Goal: Book appointment/travel/reservation

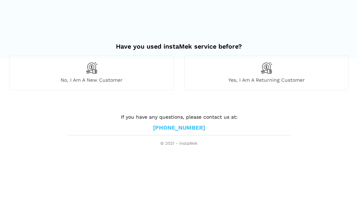
click at [256, 80] on span "Yes, I am a returning customer" at bounding box center [266, 80] width 163 height 6
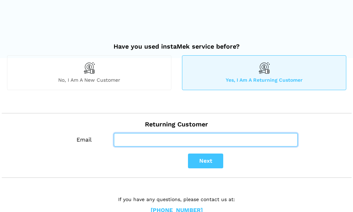
click at [146, 142] on input "Email" at bounding box center [205, 139] width 183 height 13
type input "barbbbisaga@yahoo.ca"
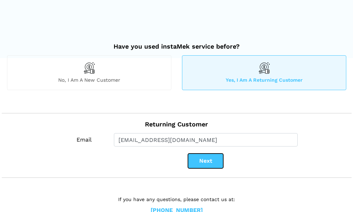
click at [207, 161] on button "Next" at bounding box center [205, 161] width 35 height 15
click at [207, 157] on button "Next" at bounding box center [205, 161] width 35 height 15
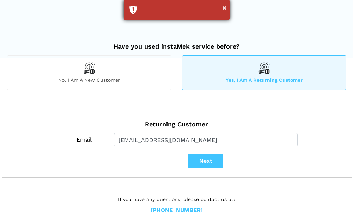
click at [134, 11] on div "×" at bounding box center [177, 10] width 106 height 20
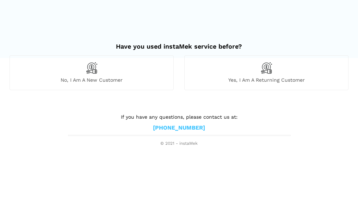
click at [255, 79] on span "Yes, I am a returning customer" at bounding box center [266, 80] width 163 height 6
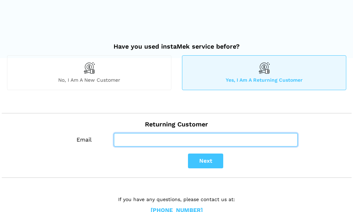
click at [136, 143] on input "Email" at bounding box center [205, 139] width 183 height 13
type input "barbbbisaga@yahoo.ca"
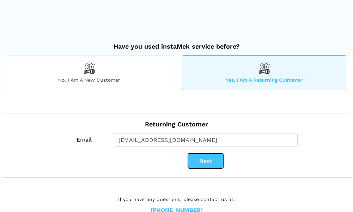
click at [207, 161] on button "Next" at bounding box center [205, 161] width 35 height 15
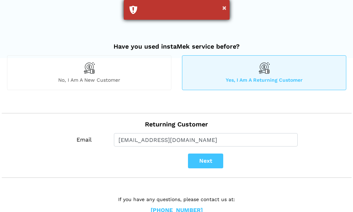
click at [193, 7] on div "×" at bounding box center [177, 10] width 106 height 20
